Goal: Information Seeking & Learning: Learn about a topic

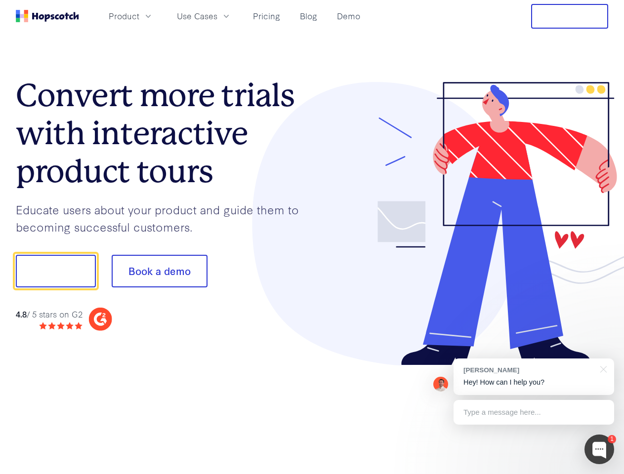
click at [312, 237] on div at bounding box center [460, 224] width 296 height 284
click at [139, 16] on span "Product" at bounding box center [124, 16] width 31 height 12
click at [217, 16] on span "Use Cases" at bounding box center [197, 16] width 41 height 12
click at [570, 16] on button "Free Trial" at bounding box center [569, 16] width 77 height 25
click at [55, 271] on button "Show me!" at bounding box center [56, 271] width 80 height 33
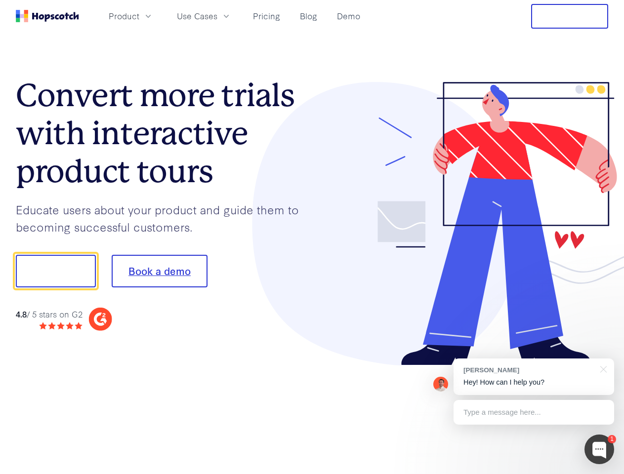
click at [159, 271] on button "Book a demo" at bounding box center [160, 271] width 96 height 33
click at [599, 450] on div at bounding box center [599, 450] width 30 height 30
click at [534, 377] on div "[PERSON_NAME] Hey! How can I help you?" at bounding box center [534, 377] width 161 height 37
click at [602, 369] on div at bounding box center [521, 270] width 185 height 330
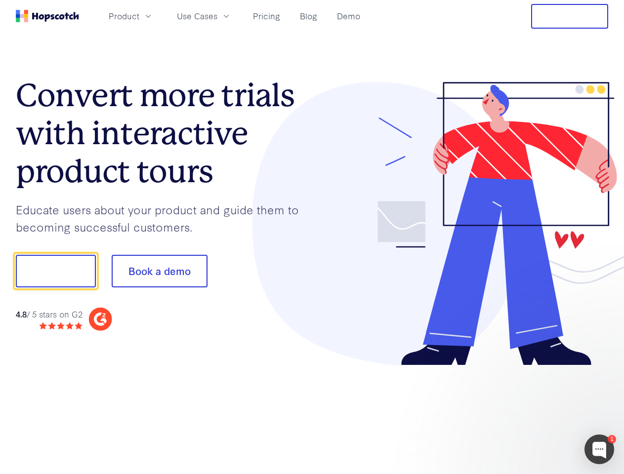
click at [534, 413] on div at bounding box center [521, 336] width 185 height 197
